Goal: Information Seeking & Learning: Check status

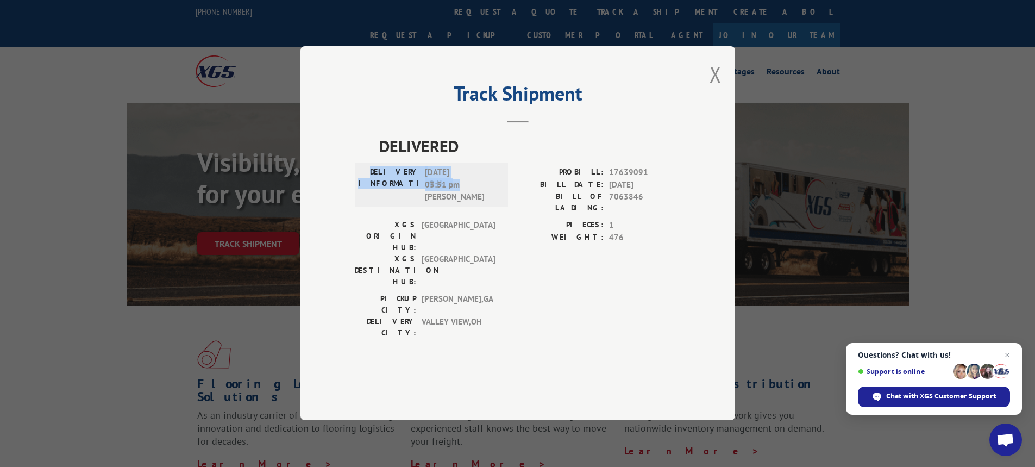
drag, startPoint x: 720, startPoint y: 97, endPoint x: 706, endPoint y: 92, distance: 14.8
click at [720, 89] on button "Close modal" at bounding box center [715, 74] width 12 height 29
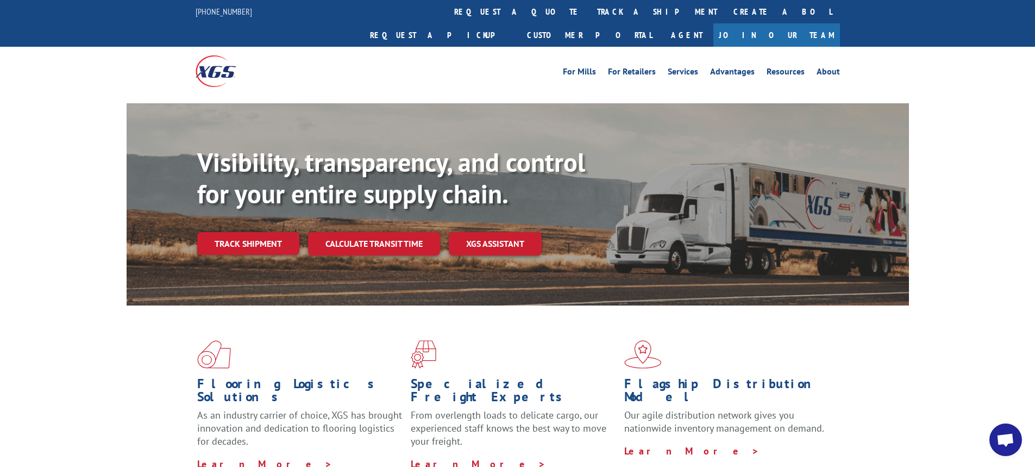
click at [259, 232] on link "Track shipment" at bounding box center [248, 243] width 102 height 23
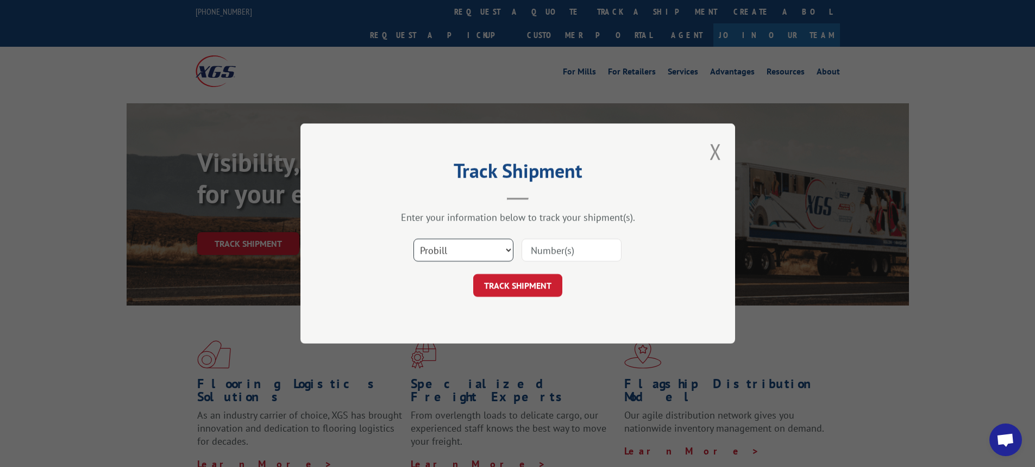
click at [465, 254] on select "Select category... Probill BOL PO" at bounding box center [463, 249] width 100 height 23
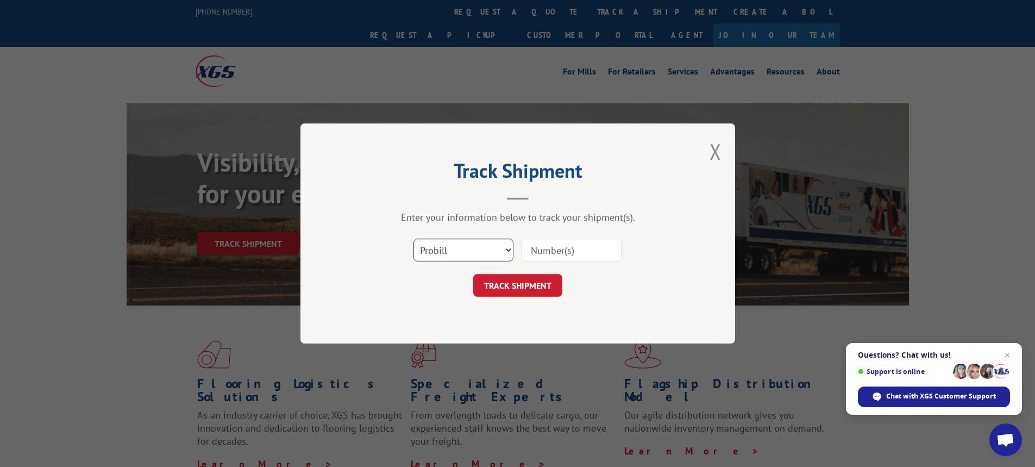
select select "bol"
click at [413, 238] on select "Select category... Probill BOL PO" at bounding box center [463, 249] width 100 height 23
click at [563, 253] on input at bounding box center [571, 249] width 100 height 23
type input "7075567"
click at [524, 292] on button "TRACK SHIPMENT" at bounding box center [517, 285] width 89 height 23
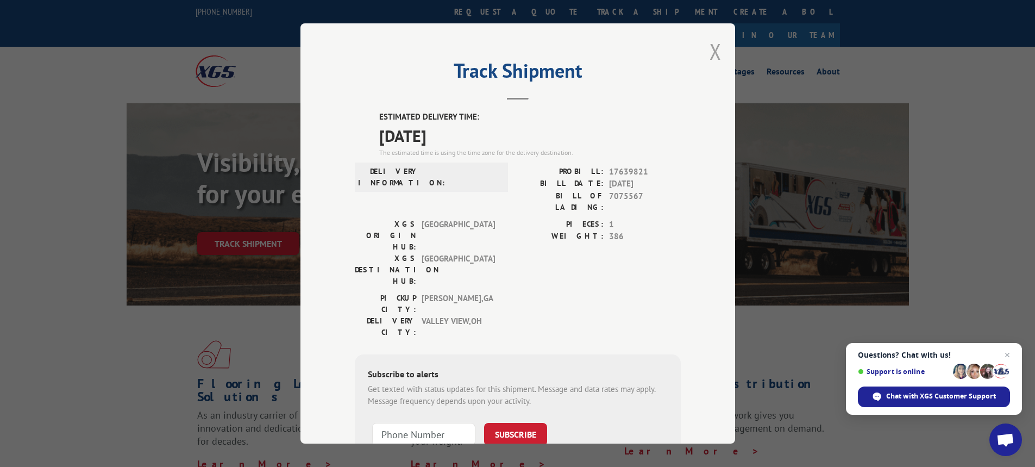
click at [711, 50] on button "Close modal" at bounding box center [715, 51] width 12 height 29
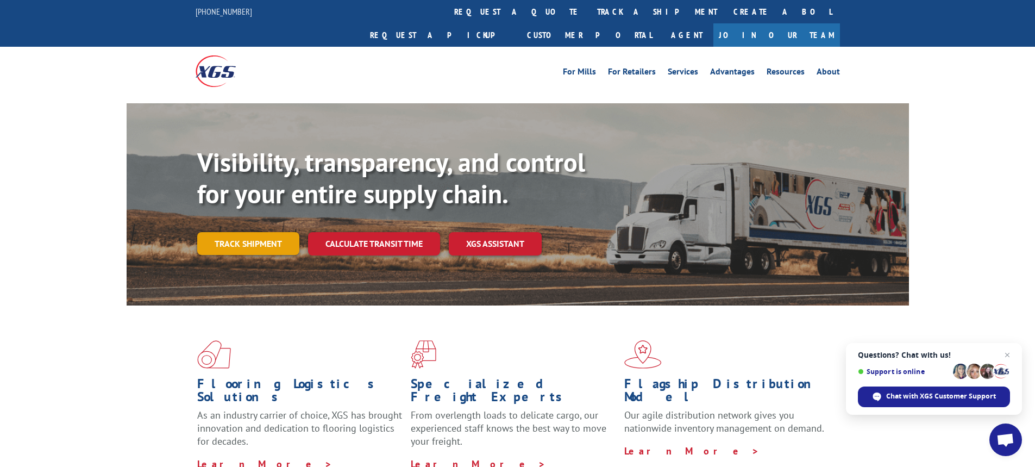
click at [245, 232] on link "Track shipment" at bounding box center [248, 243] width 102 height 23
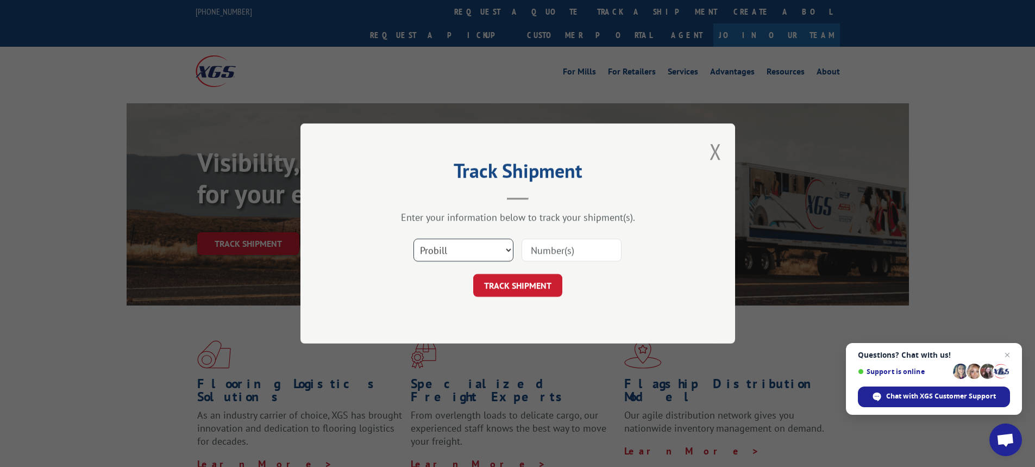
click at [490, 250] on select "Select category... Probill BOL PO" at bounding box center [463, 249] width 100 height 23
select select "bol"
click at [413, 238] on select "Select category... Probill BOL PO" at bounding box center [463, 249] width 100 height 23
click at [550, 249] on input at bounding box center [571, 249] width 100 height 23
type input "5428229"
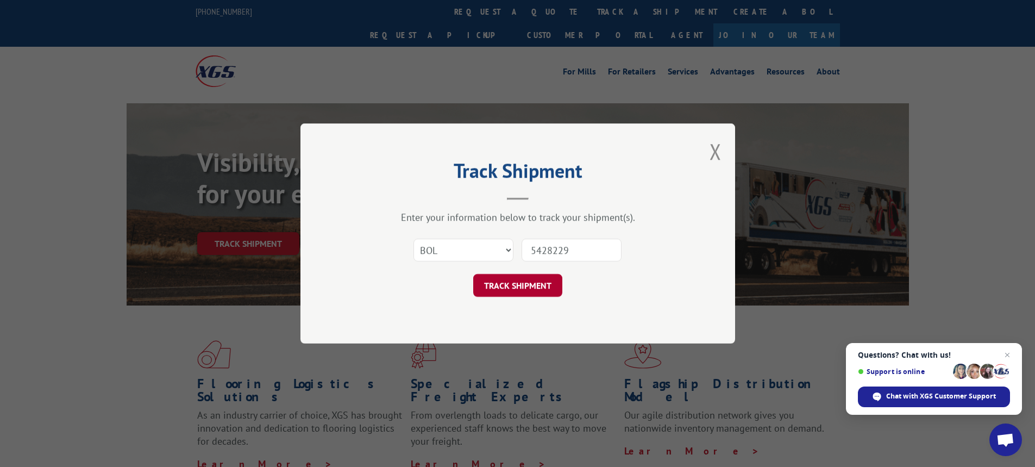
click at [527, 281] on button "TRACK SHIPMENT" at bounding box center [517, 285] width 89 height 23
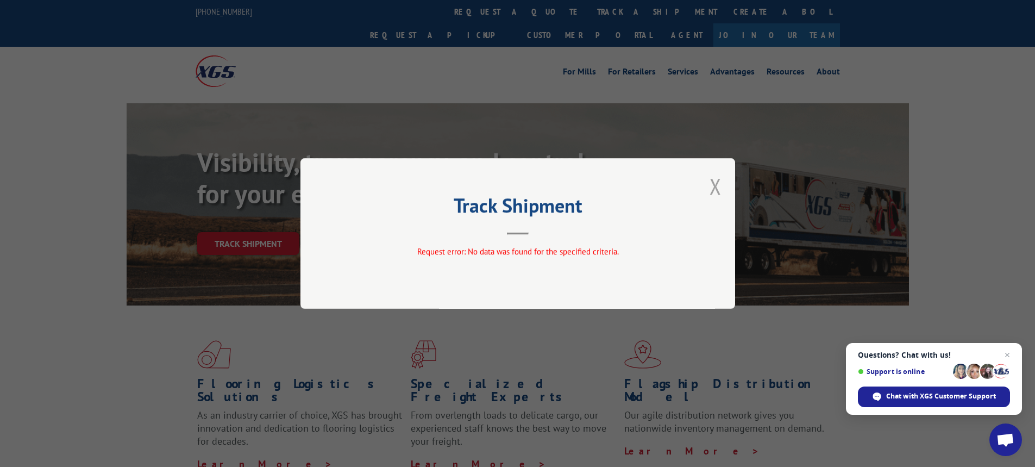
click at [711, 187] on button "Close modal" at bounding box center [715, 186] width 12 height 29
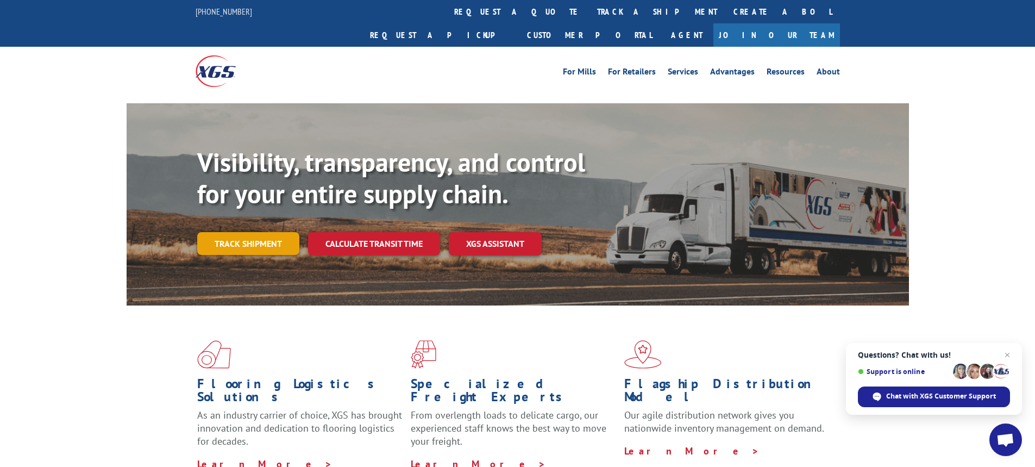
click at [287, 232] on link "Track shipment" at bounding box center [248, 243] width 102 height 23
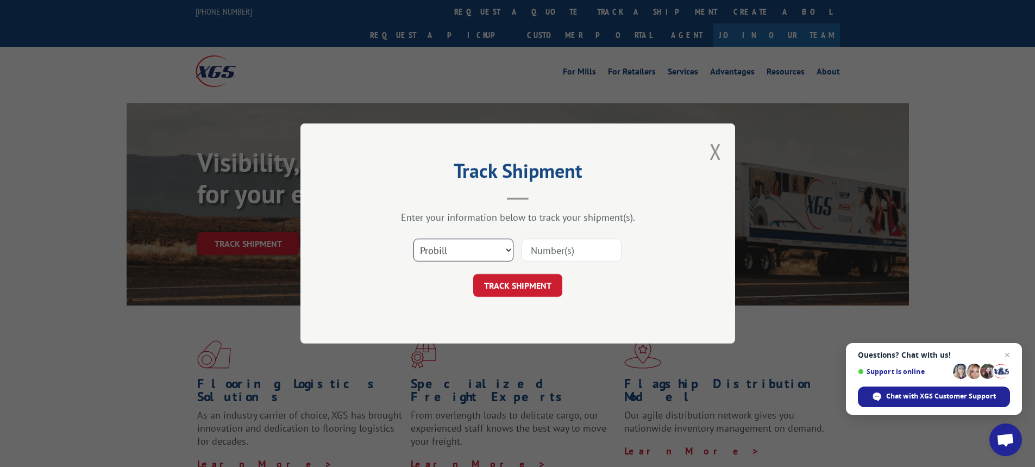
click at [480, 243] on select "Select category... Probill BOL PO" at bounding box center [463, 249] width 100 height 23
select select "bol"
click at [413, 238] on select "Select category... Probill BOL PO" at bounding box center [463, 249] width 100 height 23
click at [537, 257] on input at bounding box center [571, 249] width 100 height 23
type input "5428229"
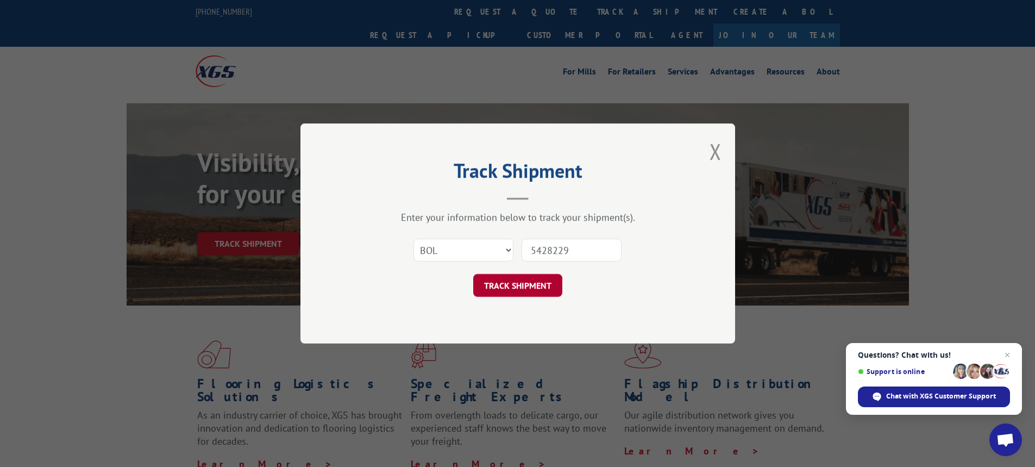
click at [529, 280] on button "TRACK SHIPMENT" at bounding box center [517, 285] width 89 height 23
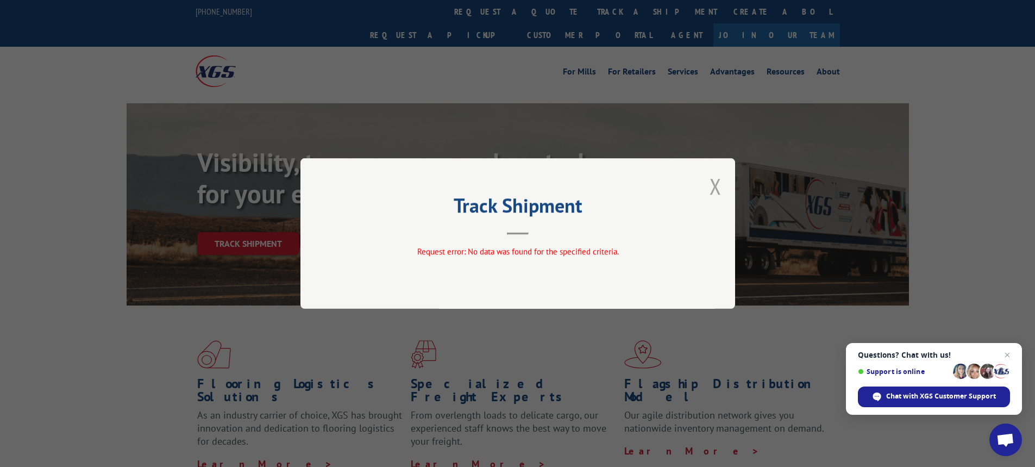
click at [715, 185] on button "Close modal" at bounding box center [715, 186] width 12 height 29
